Goal: Transaction & Acquisition: Purchase product/service

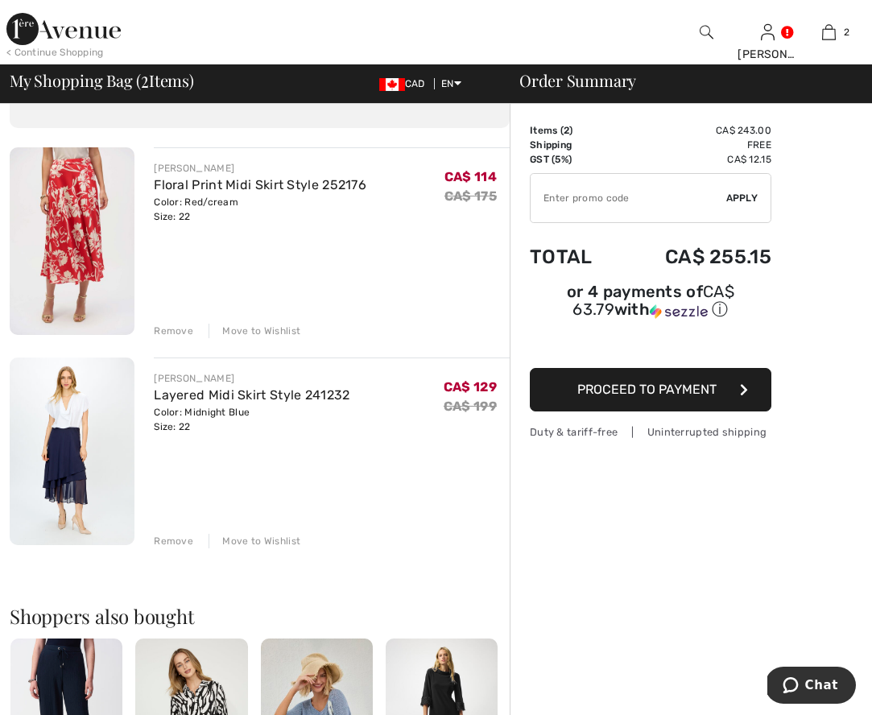
scroll to position [101, 0]
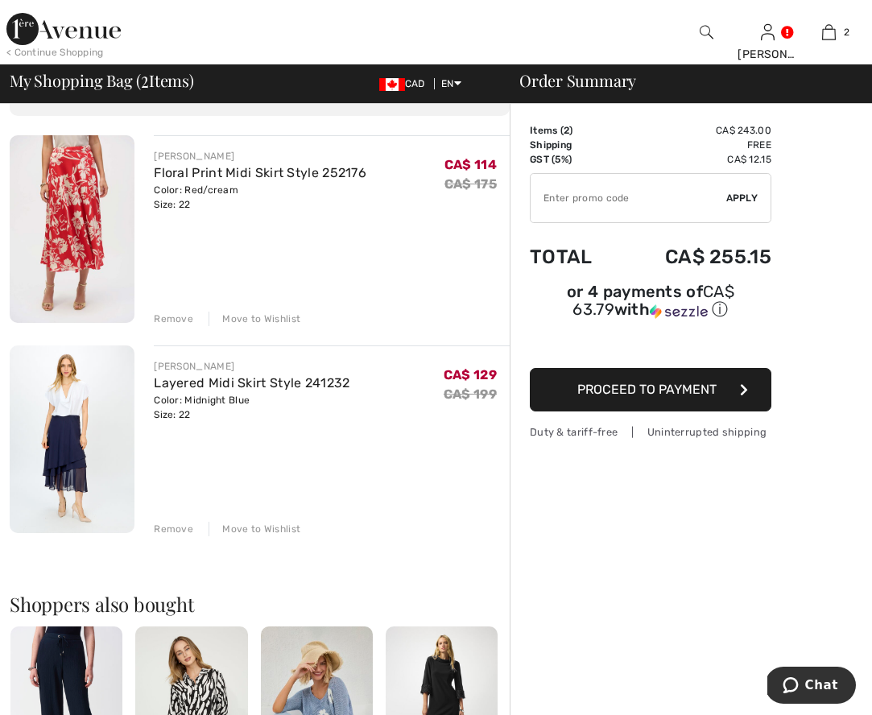
click at [671, 387] on span "Proceed to Payment" at bounding box center [646, 389] width 139 height 15
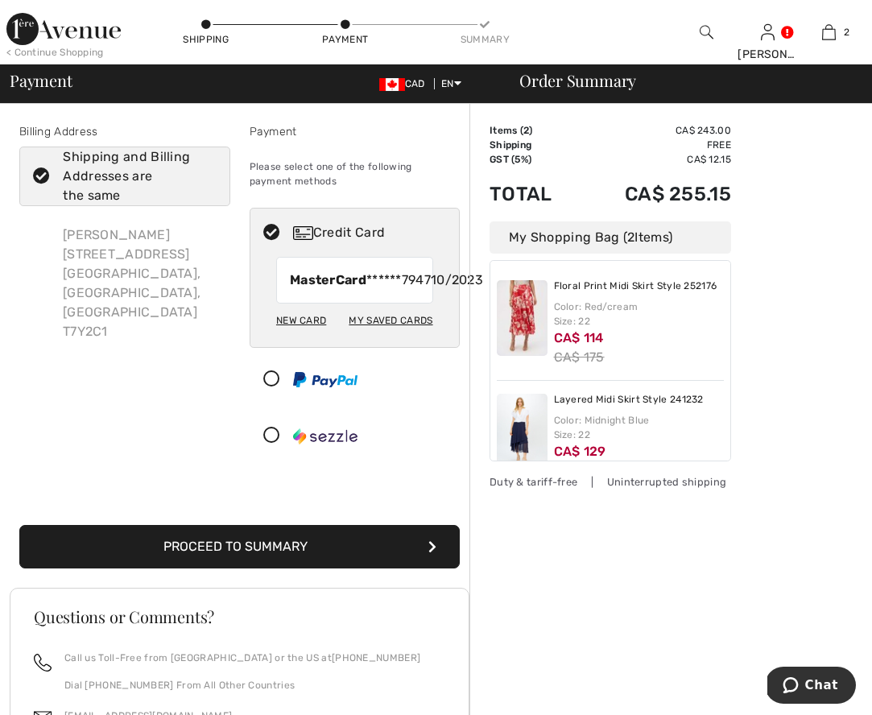
click at [308, 334] on div "New Card" at bounding box center [301, 320] width 50 height 27
radio input "true"
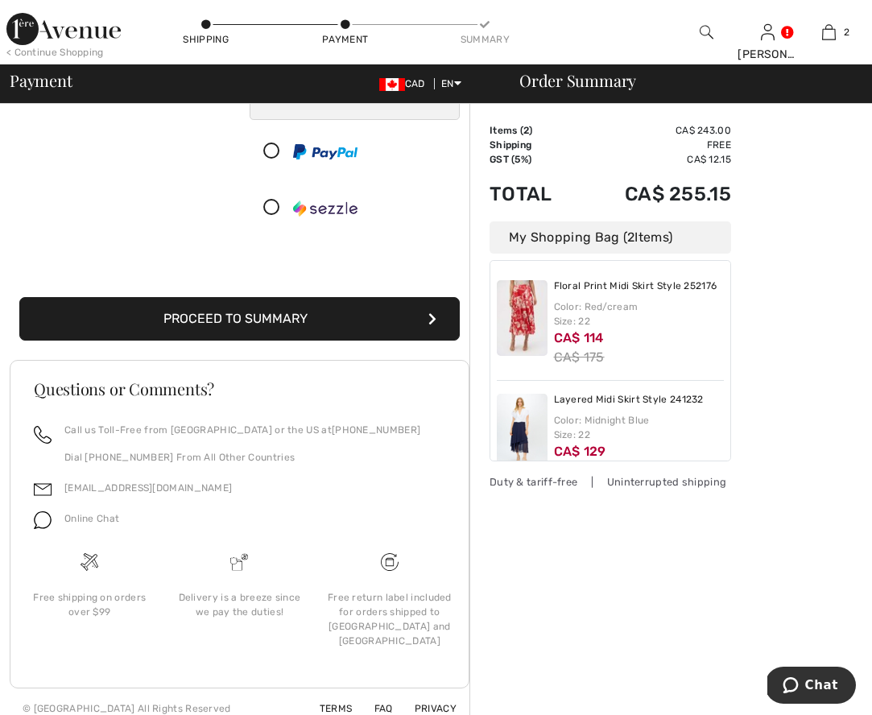
scroll to position [345, 0]
click at [423, 321] on button "Proceed to Summary" at bounding box center [239, 319] width 440 height 43
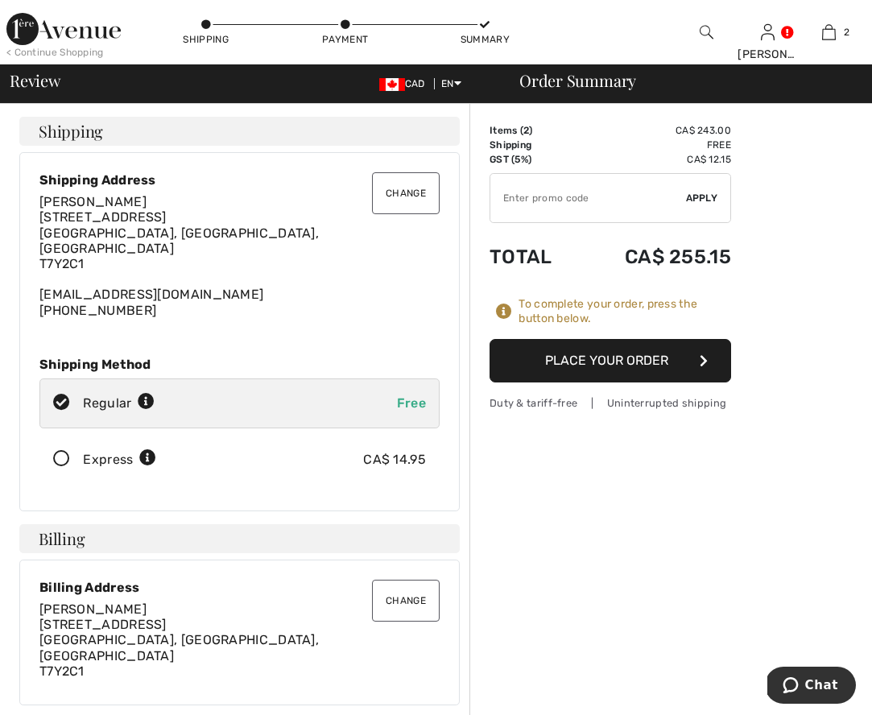
click at [630, 354] on button "Place Your Order" at bounding box center [610, 360] width 242 height 43
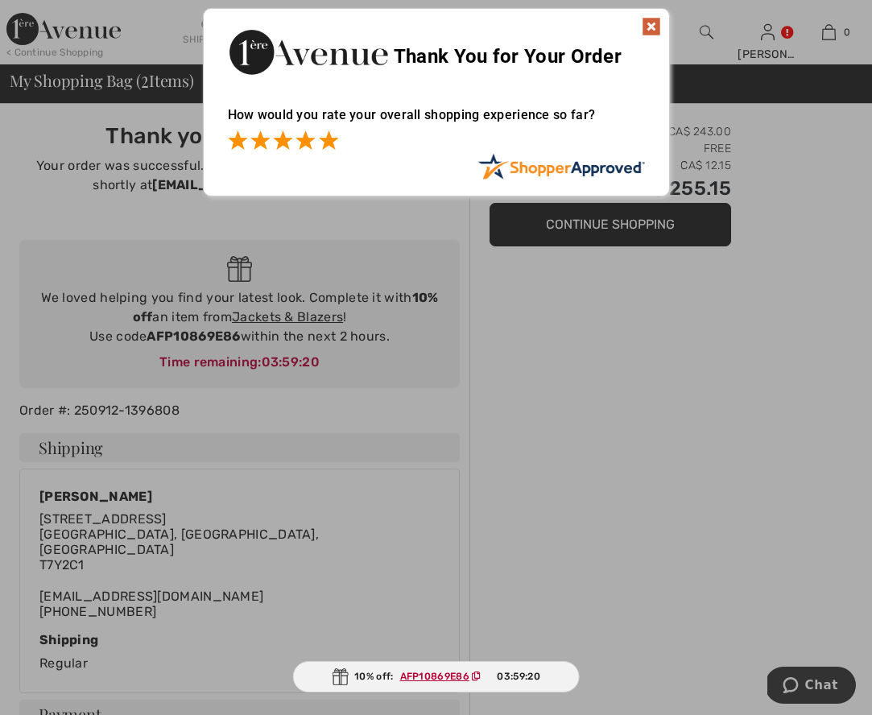
click at [328, 146] on span at bounding box center [328, 139] width 19 height 19
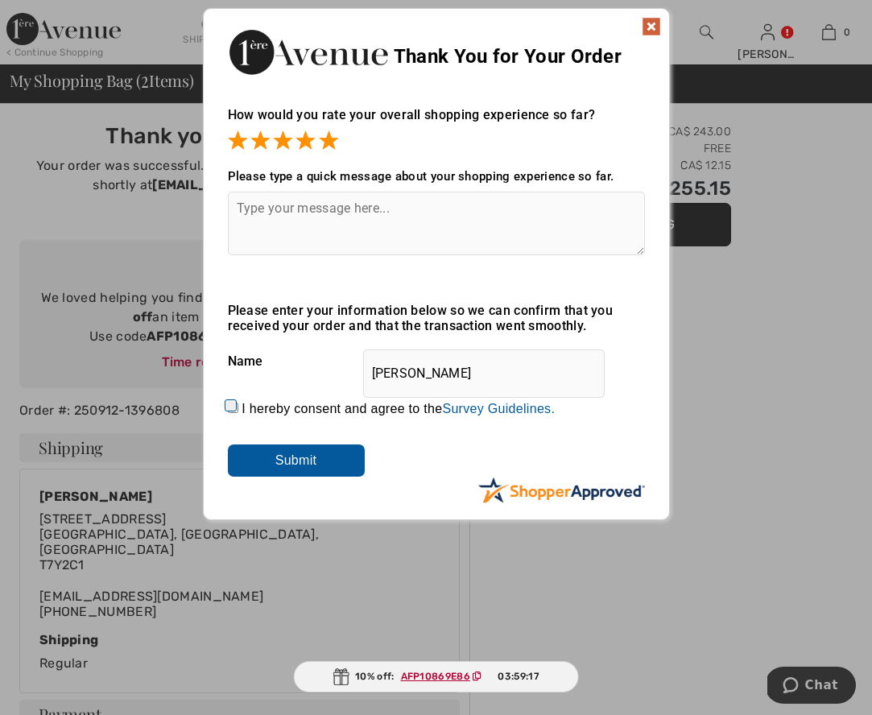
drag, startPoint x: 231, startPoint y: 410, endPoint x: 247, endPoint y: 432, distance: 27.7
click at [231, 410] on input "I hereby consent and agree to the By submitting a review, you grant permission …" at bounding box center [233, 408] width 10 height 10
checkbox input "true"
click at [304, 462] on input "Submit" at bounding box center [296, 460] width 137 height 32
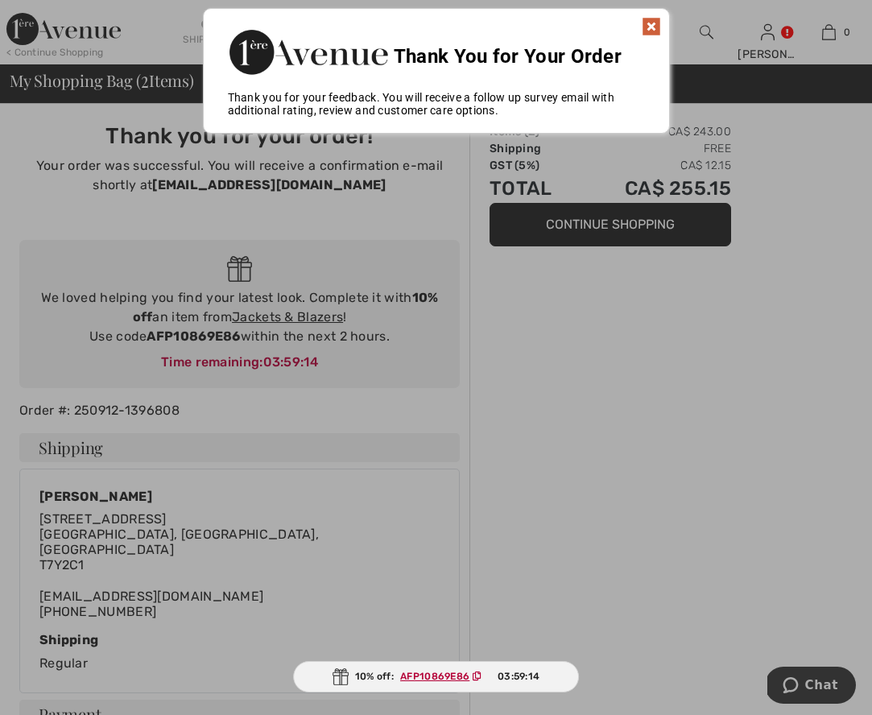
scroll to position [1, 0]
click at [650, 27] on img at bounding box center [651, 25] width 19 height 19
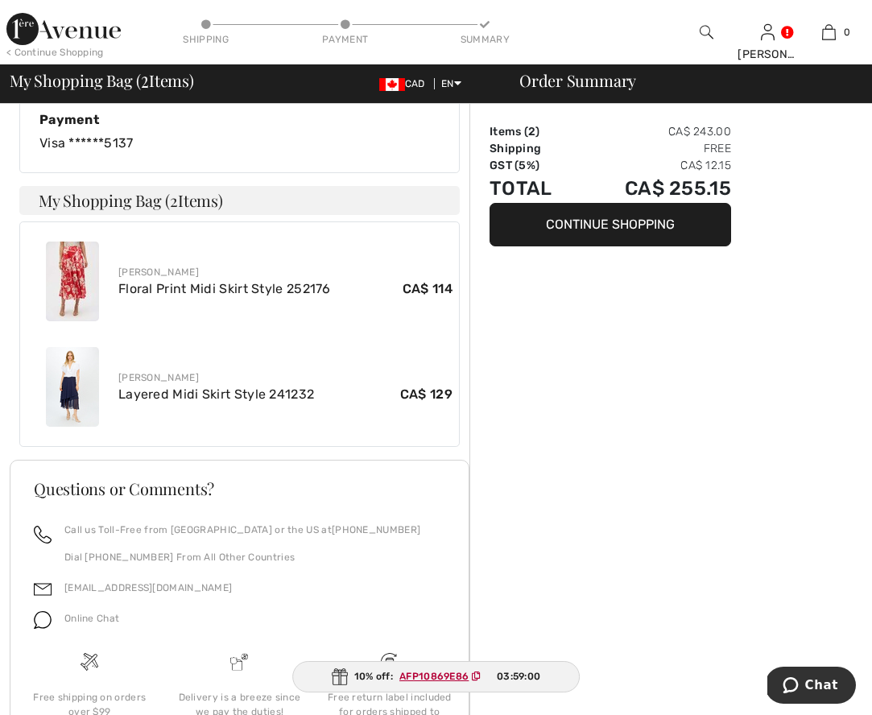
scroll to position [755, 0]
